Goal: Transaction & Acquisition: Purchase product/service

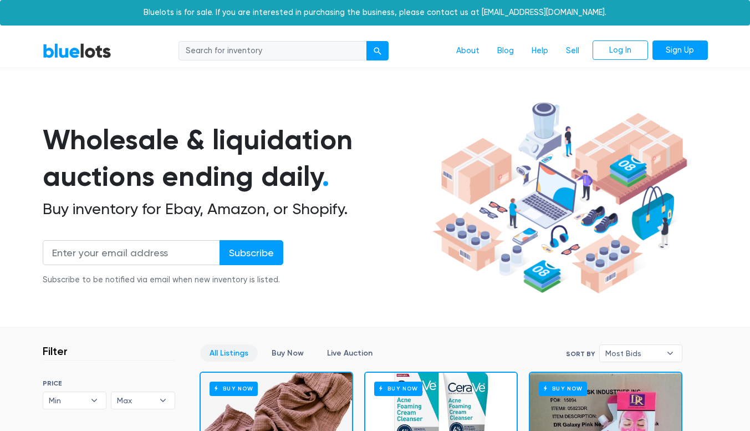
scroll to position [231, 0]
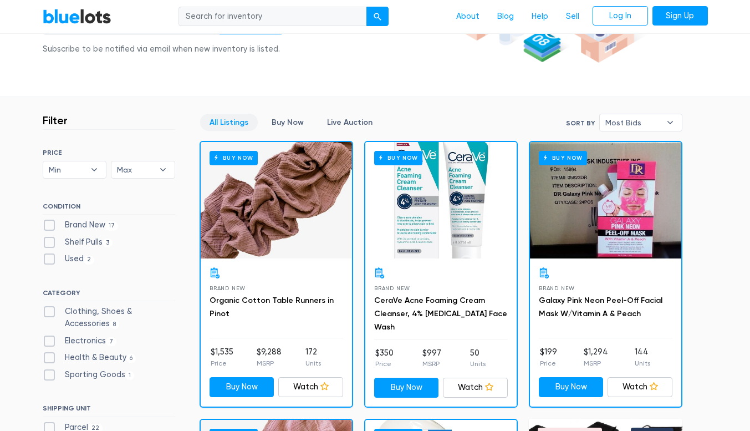
click at [53, 219] on label "Brand New 17" at bounding box center [81, 225] width 76 height 12
click at [50, 219] on New"] "Brand New 17" at bounding box center [46, 222] width 7 height 7
checkbox New"] "true"
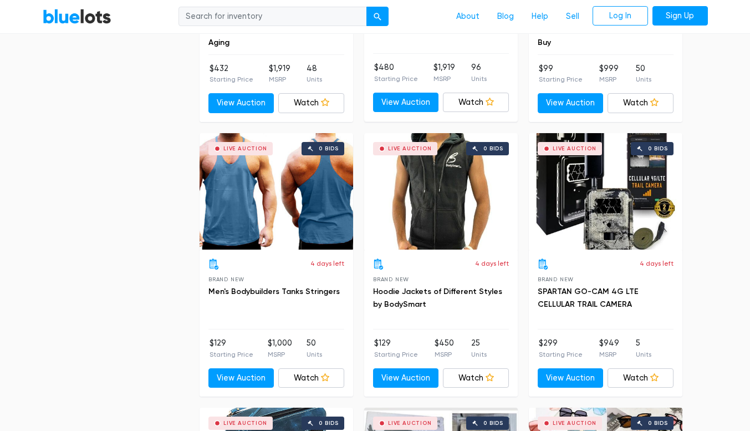
scroll to position [1318, 0]
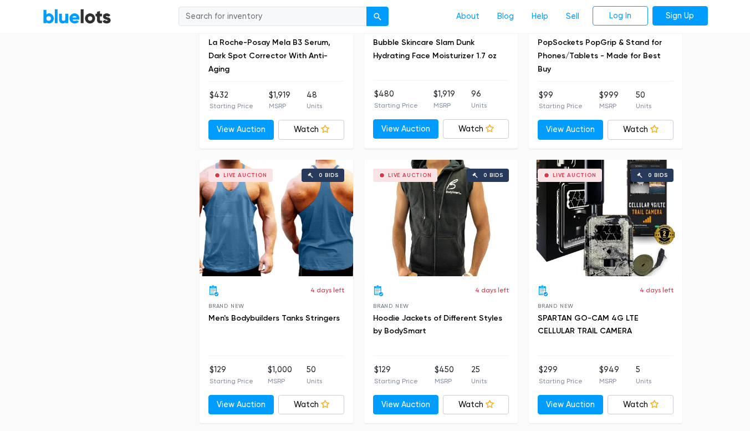
click at [594, 211] on div "Live Auction 0 bids" at bounding box center [606, 218] width 154 height 116
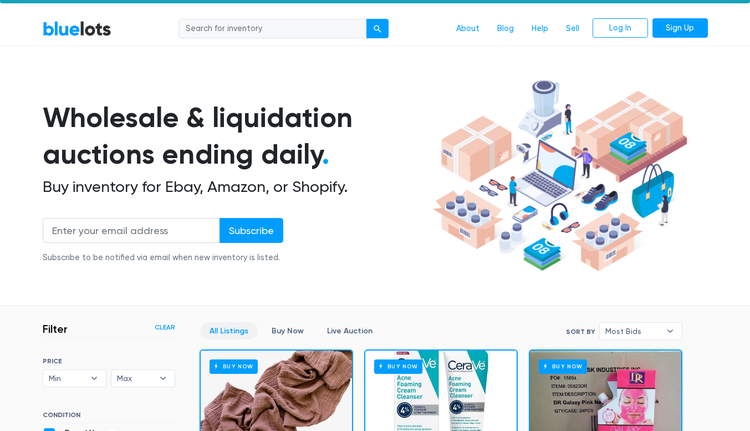
scroll to position [0, 0]
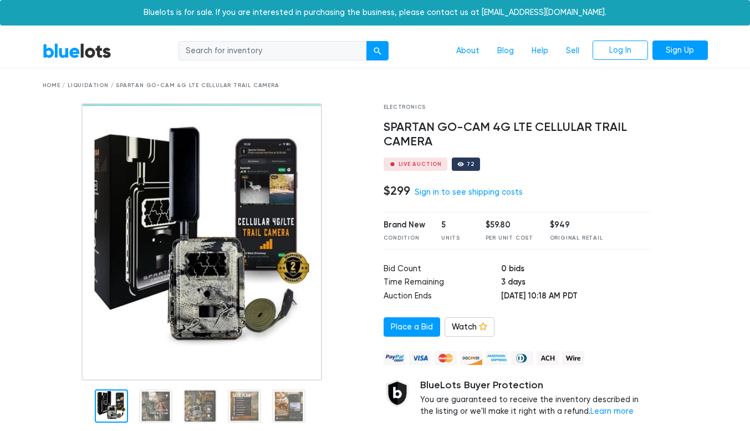
drag, startPoint x: 750, startPoint y: 106, endPoint x: 751, endPoint y: 118, distance: 12.3
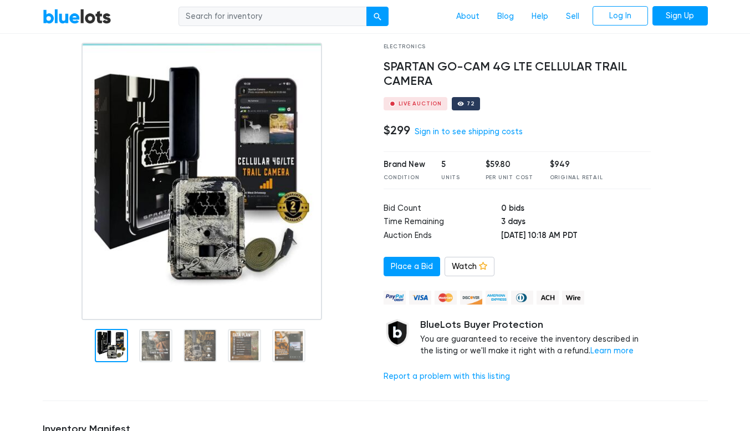
scroll to position [7, 0]
